Goal: Information Seeking & Learning: Check status

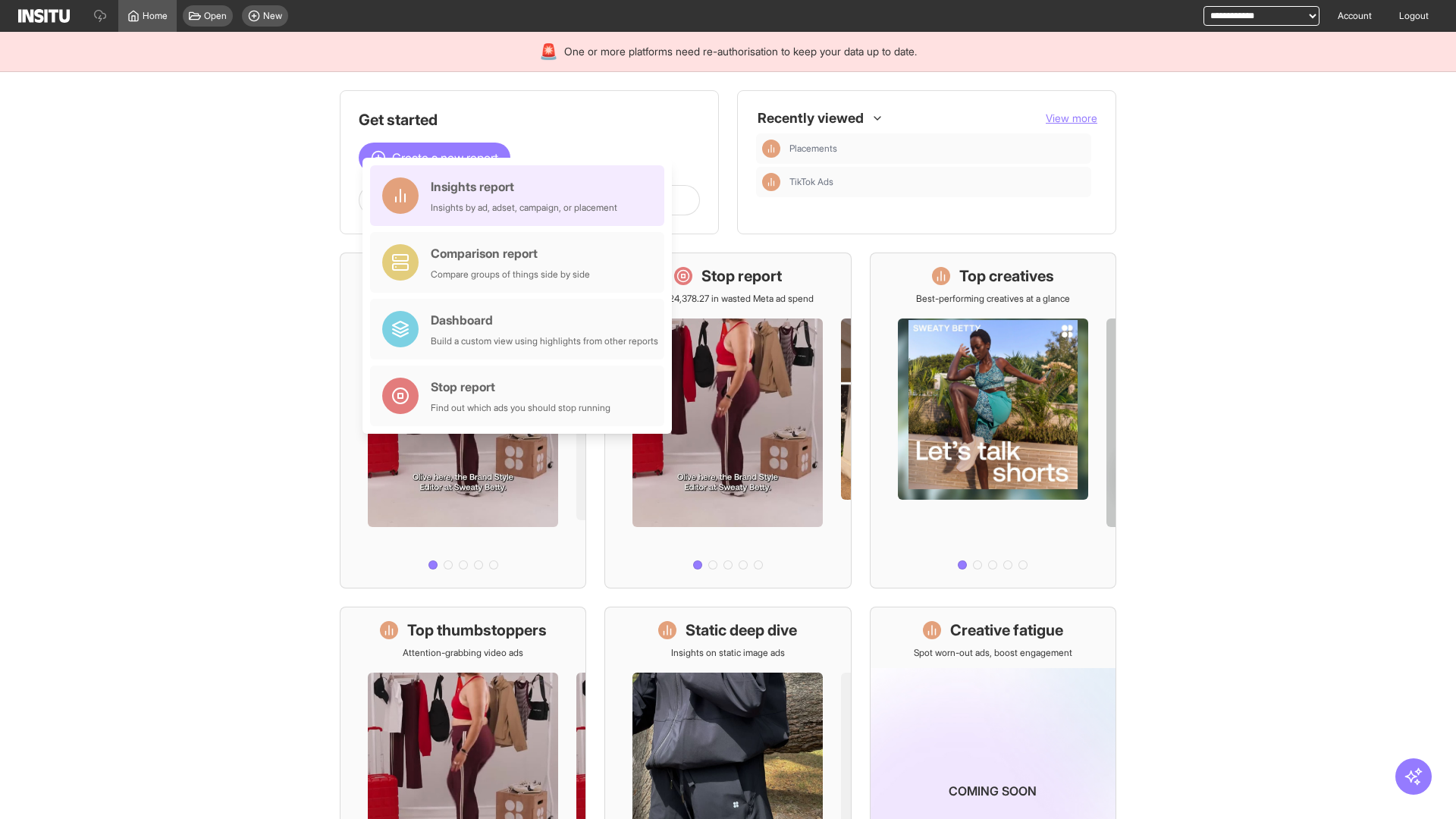
click at [521, 196] on div "Insights report Insights by ad, adset, campaign, or placement" at bounding box center [523, 196] width 186 height 37
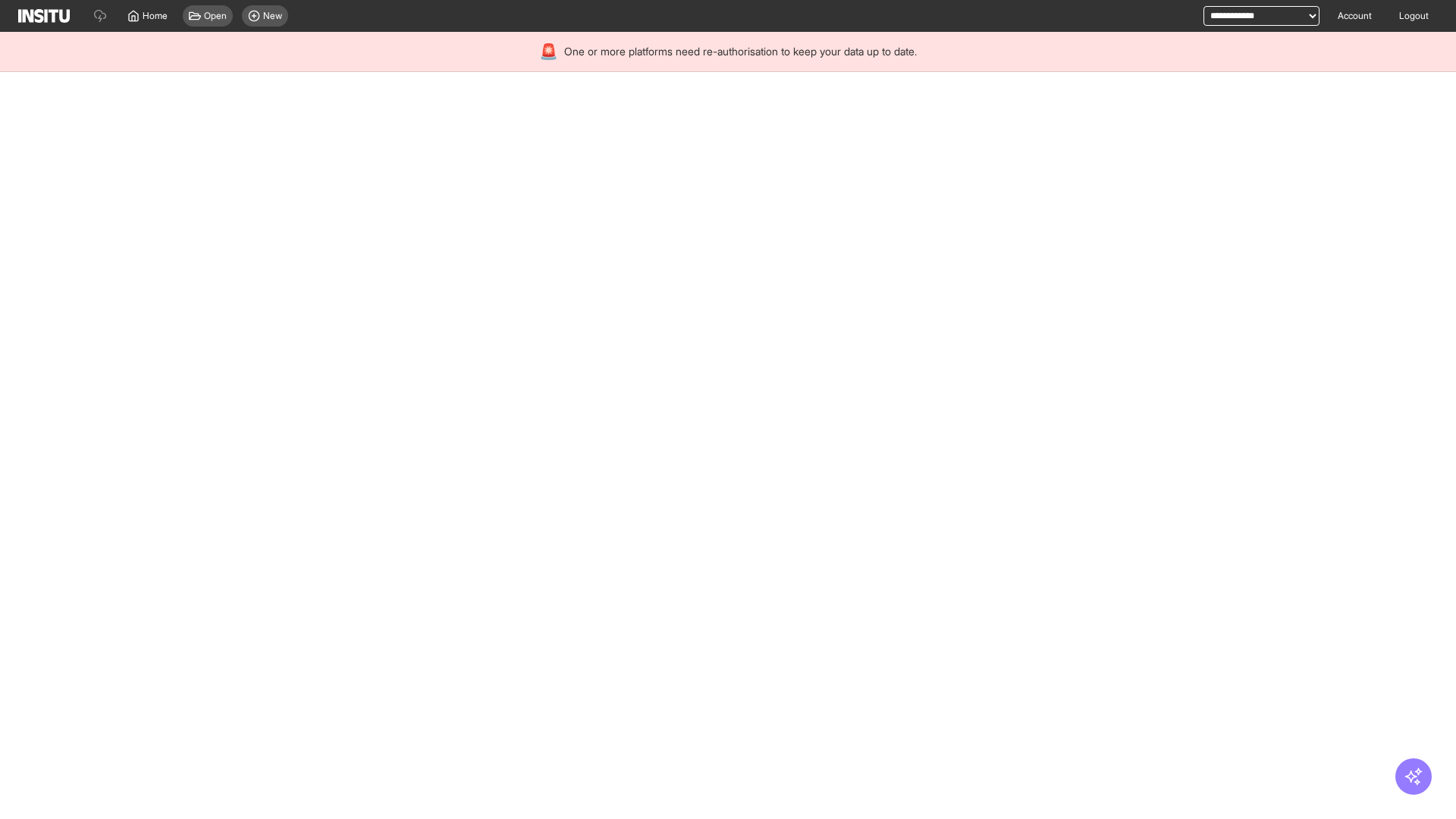
select select "**"
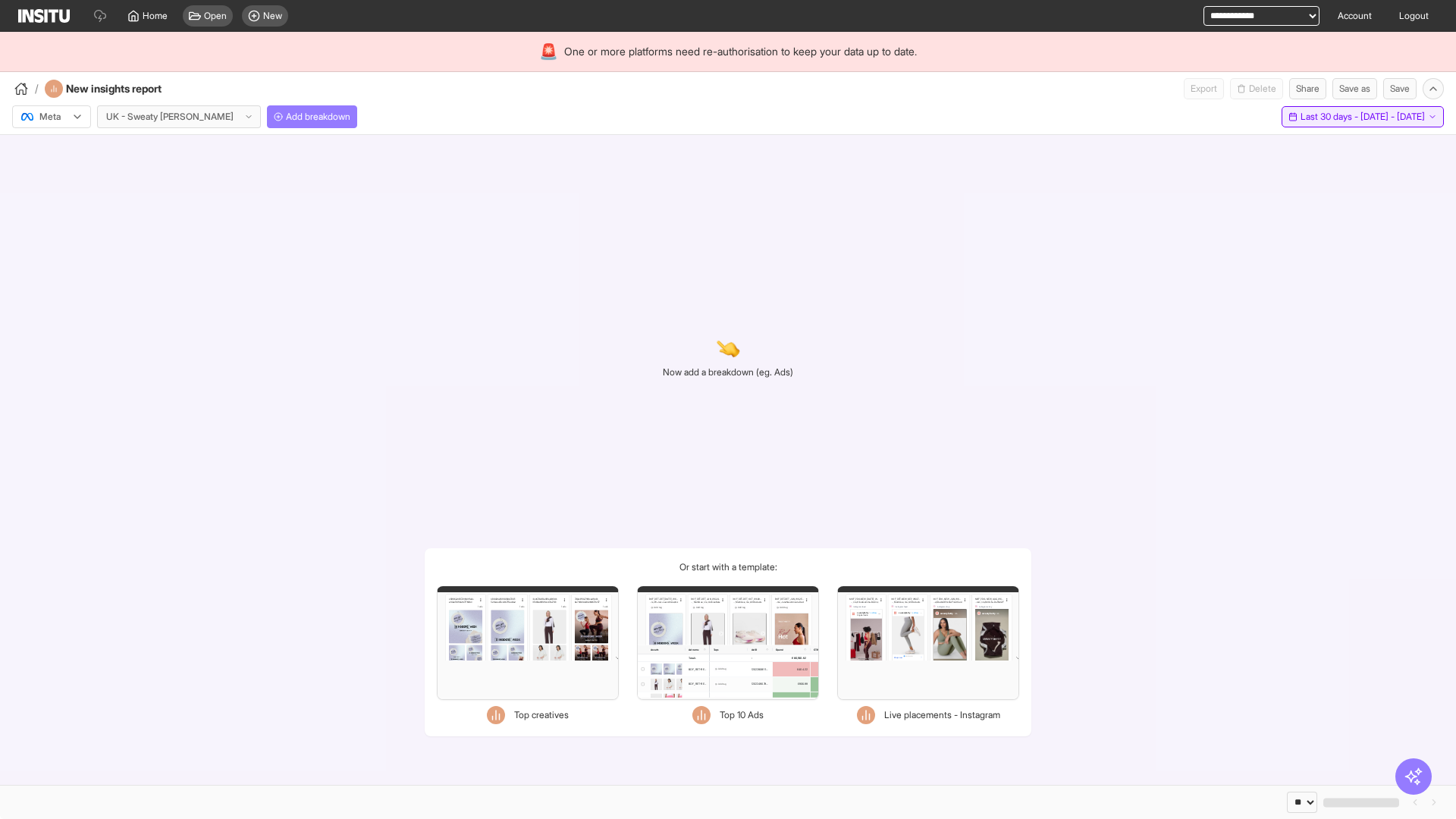
click at [1328, 117] on span "Last 30 days - [DATE] - [DATE]" at bounding box center [1362, 116] width 125 height 12
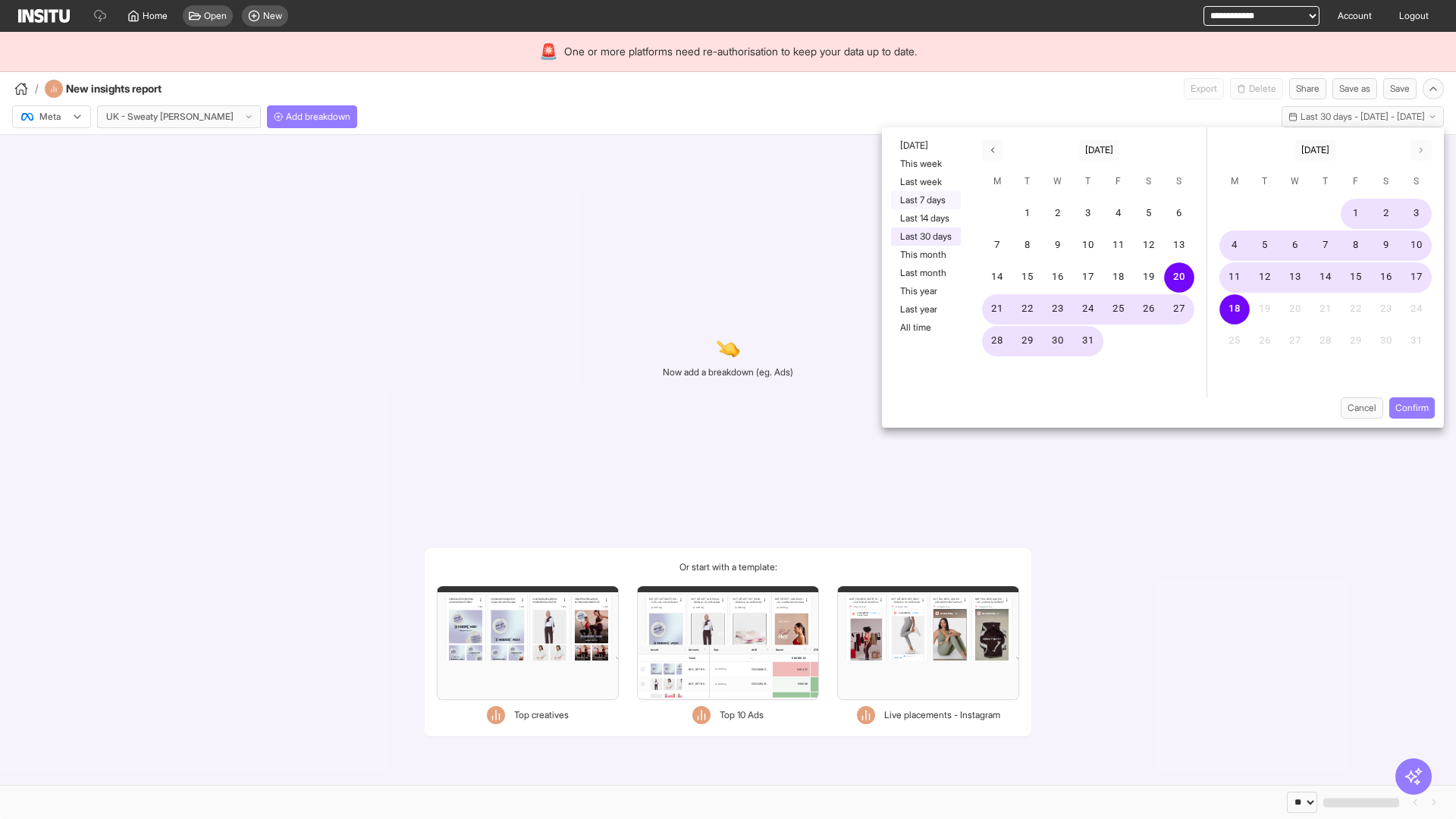
click at [924, 200] on button "Last 7 days" at bounding box center [926, 199] width 70 height 18
